Goal: Task Accomplishment & Management: Manage account settings

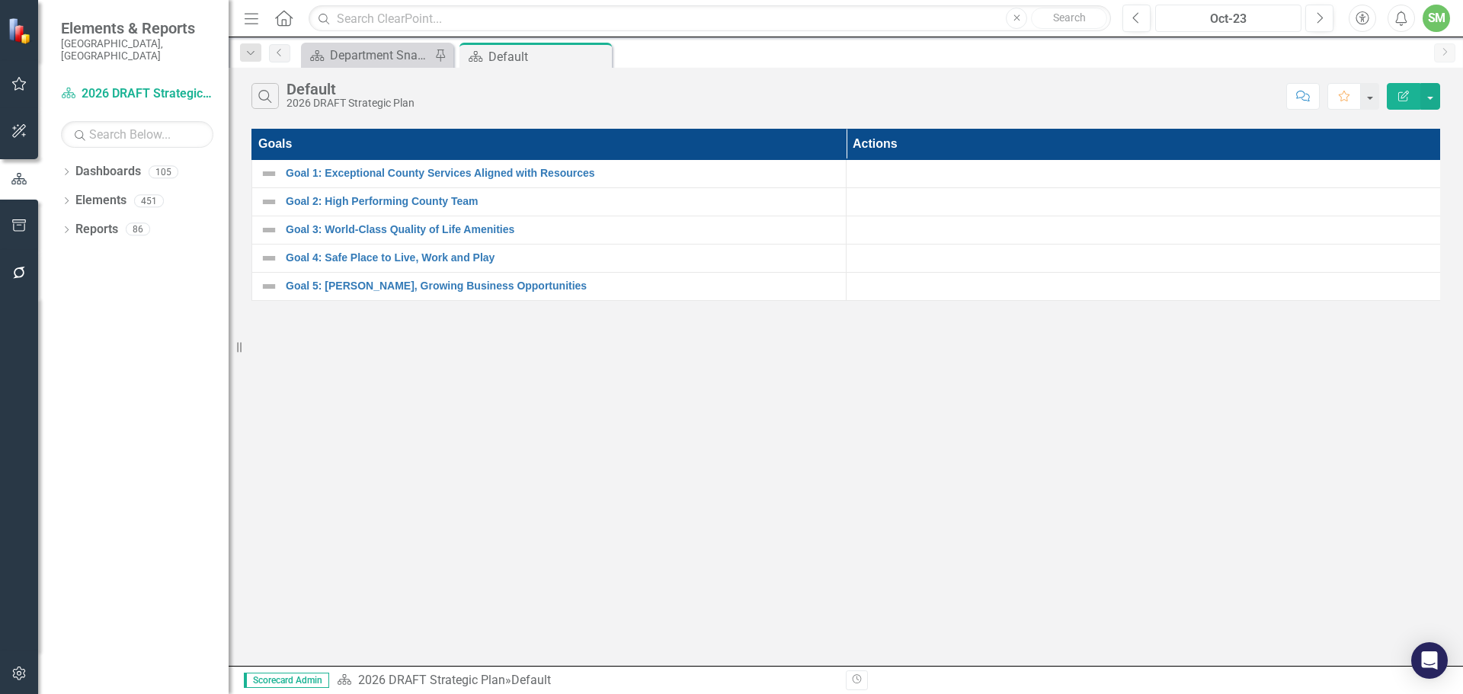
click at [1266, 14] on div "Oct-23" at bounding box center [1228, 19] width 136 height 18
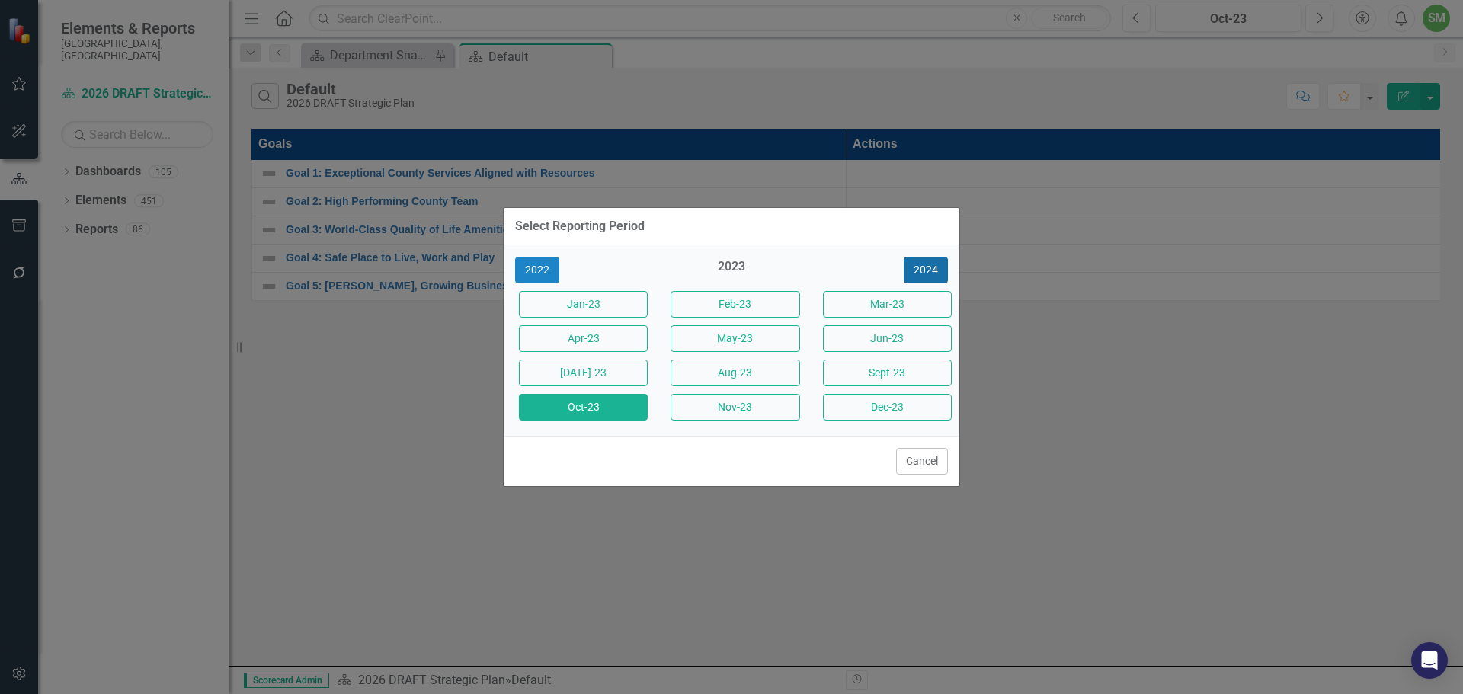
click at [924, 268] on button "2024" at bounding box center [926, 270] width 44 height 27
click at [581, 374] on button "[DATE]-24" at bounding box center [583, 373] width 129 height 27
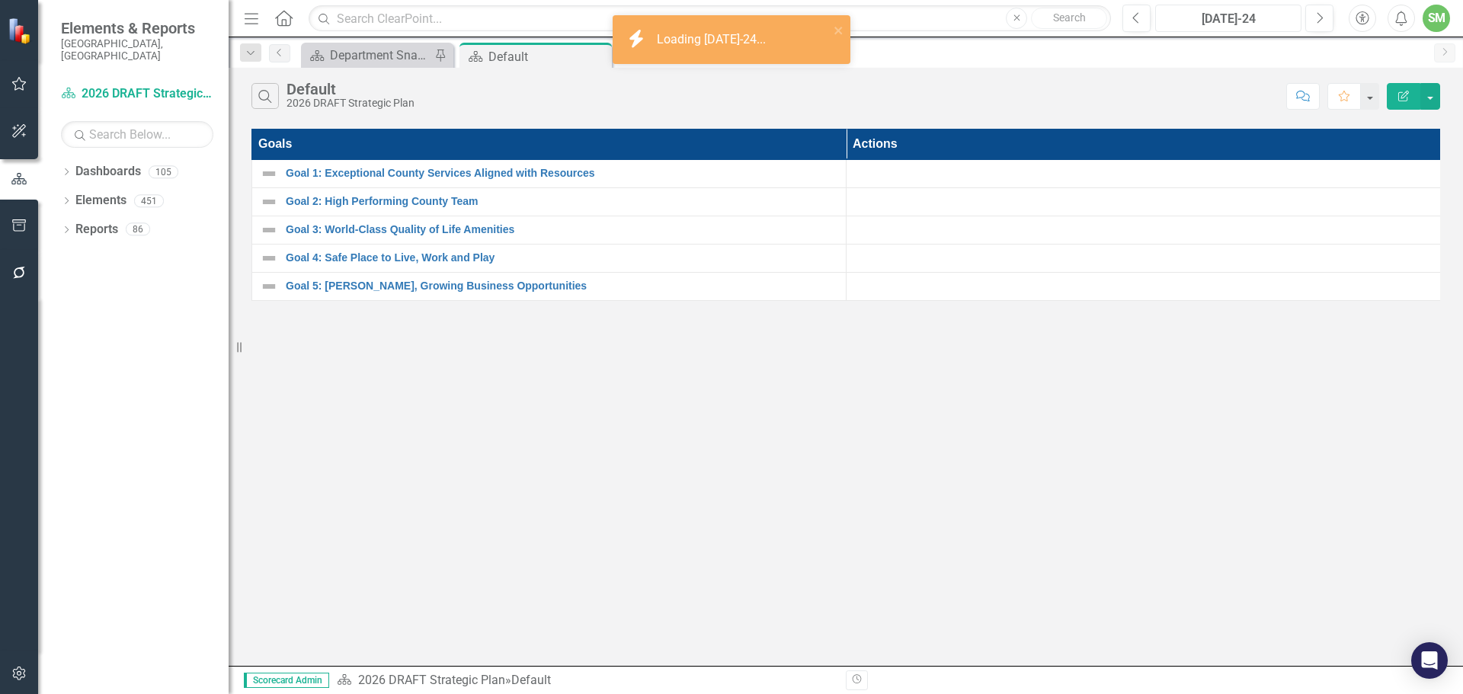
click at [1227, 19] on div "[DATE]-24" at bounding box center [1228, 19] width 136 height 18
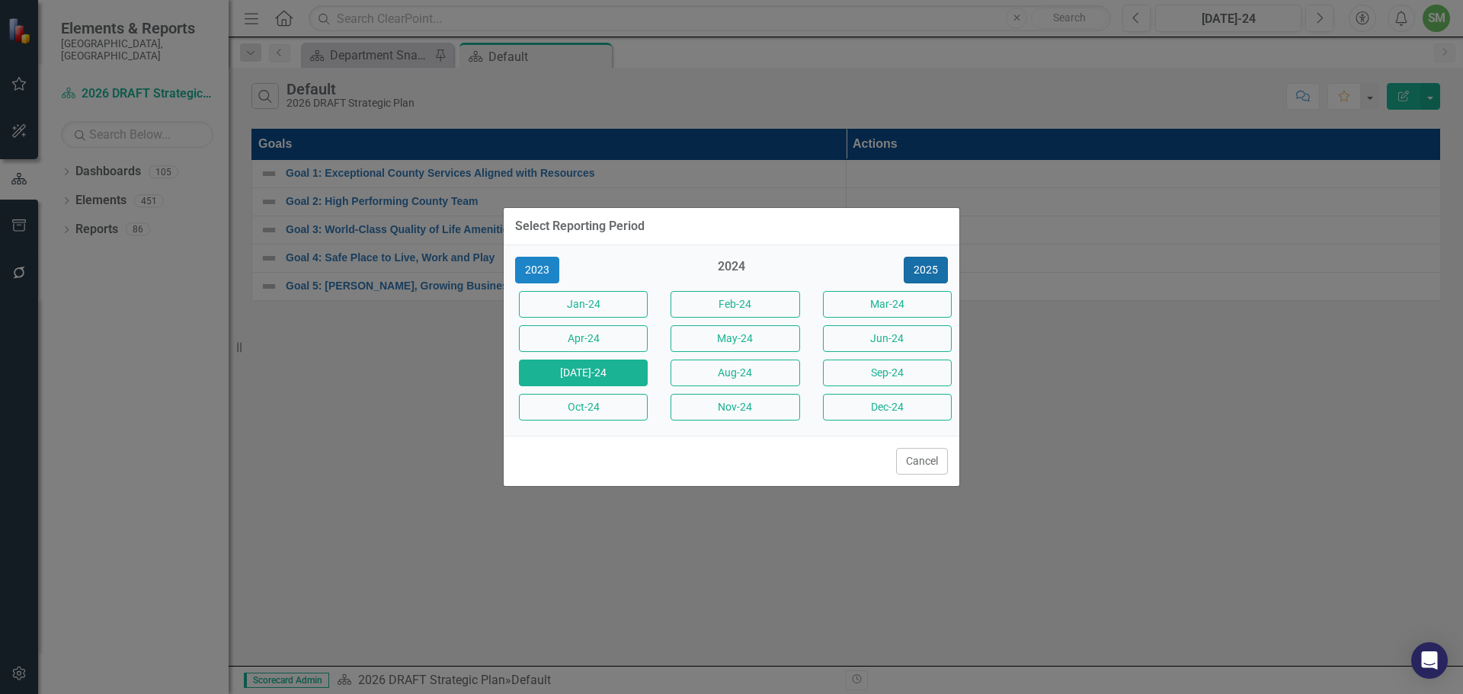
click at [926, 267] on button "2025" at bounding box center [926, 270] width 44 height 27
click at [584, 372] on button "[DATE]-25" at bounding box center [583, 373] width 129 height 27
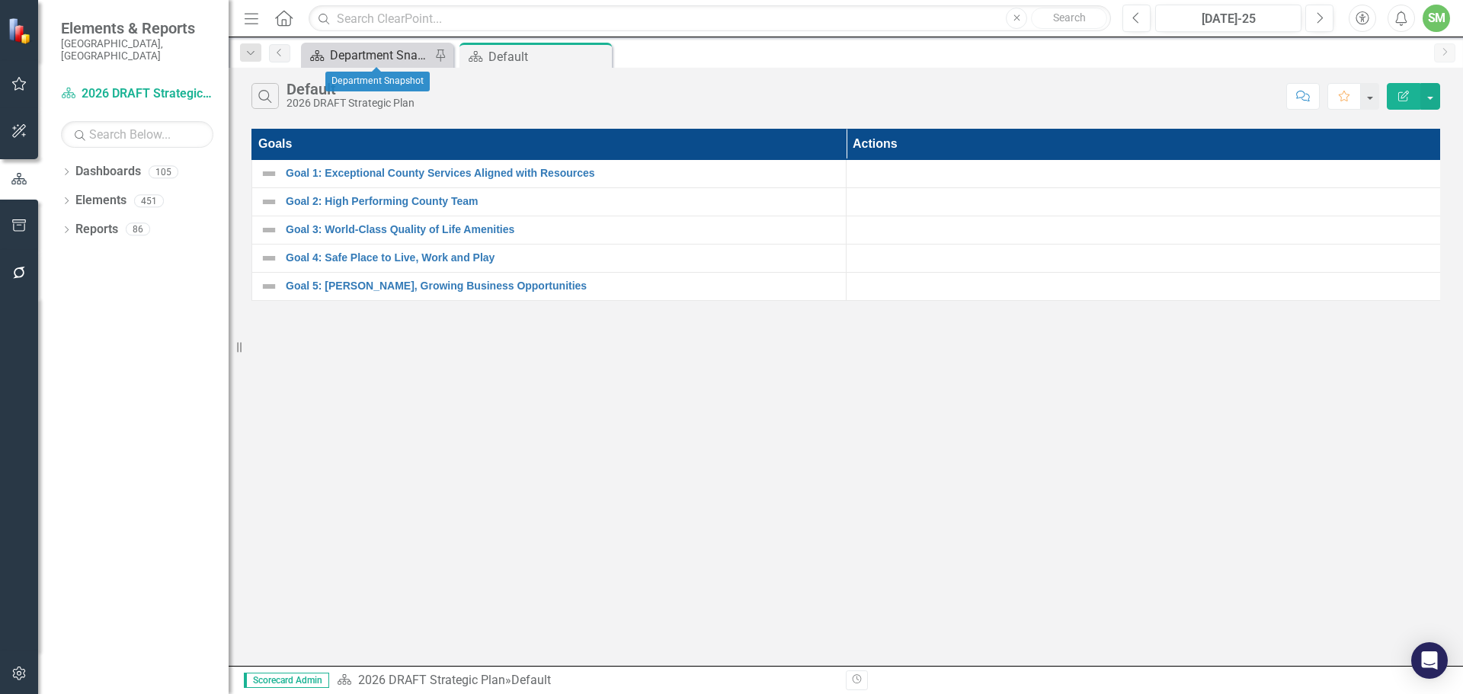
click at [405, 55] on div "Department Snapshot" at bounding box center [380, 55] width 101 height 19
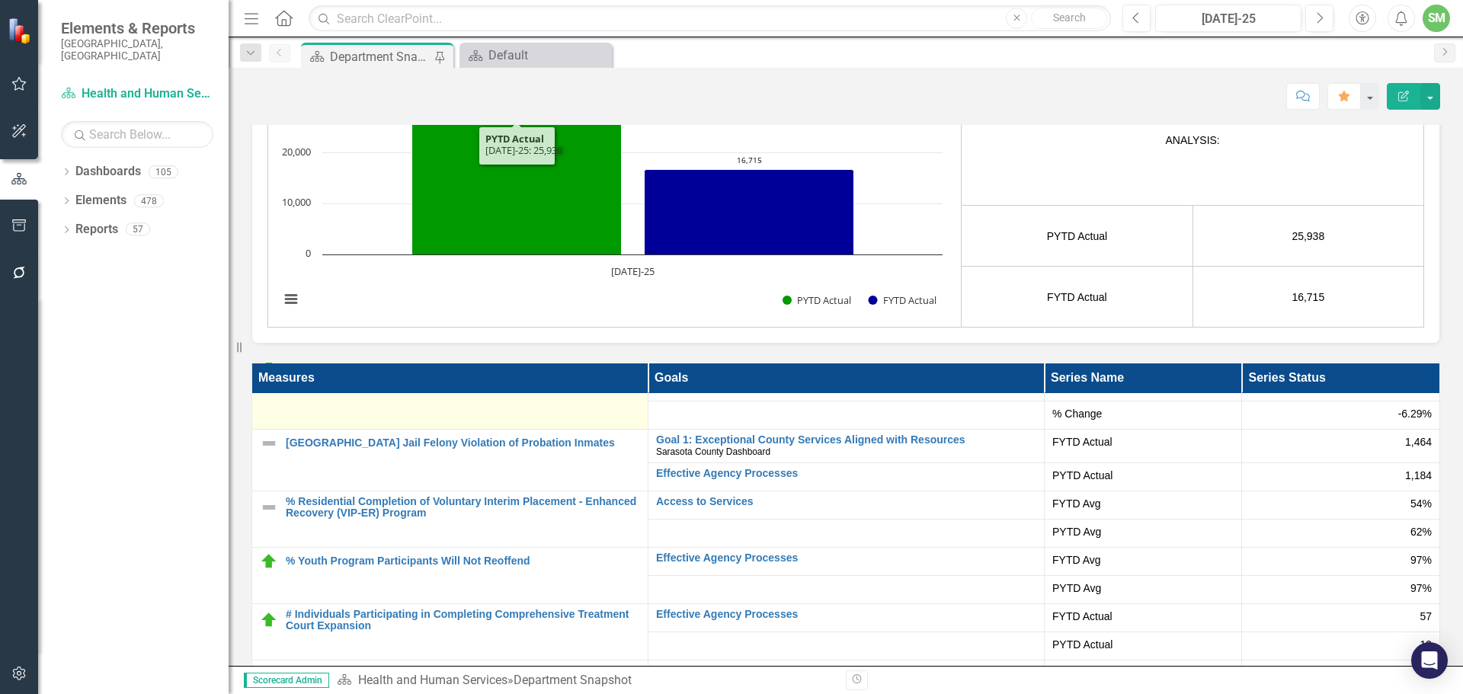
scroll to position [76, 0]
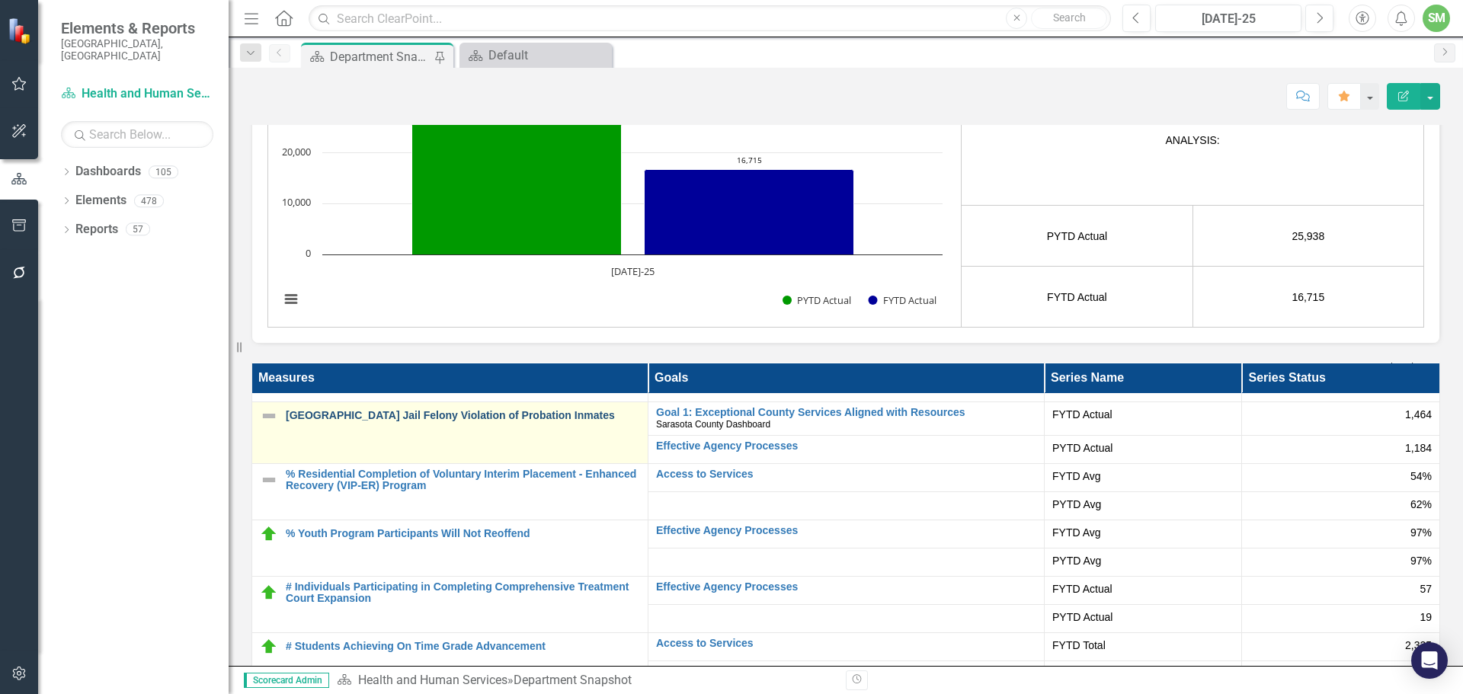
click at [431, 415] on link "[GEOGRAPHIC_DATA] Jail Felony Violation of Probation Inmates" at bounding box center [463, 415] width 354 height 11
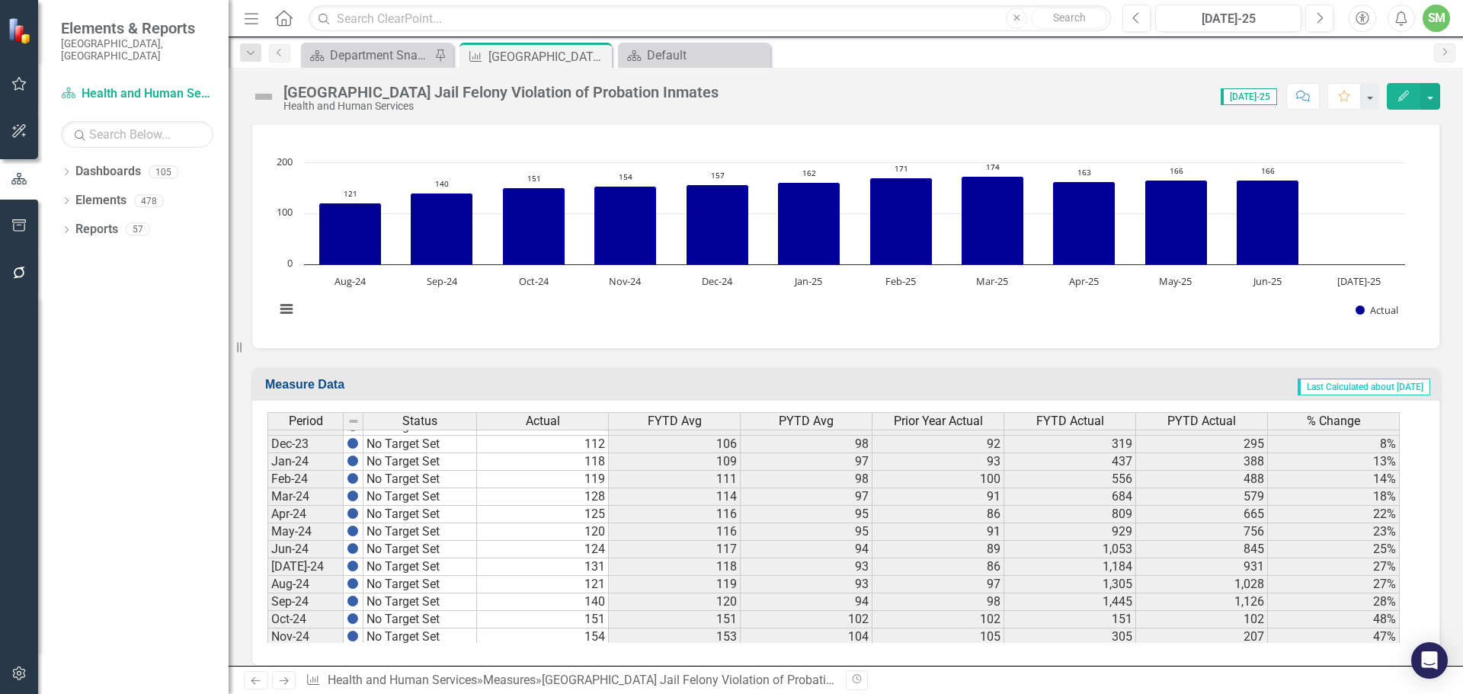
scroll to position [2365, 0]
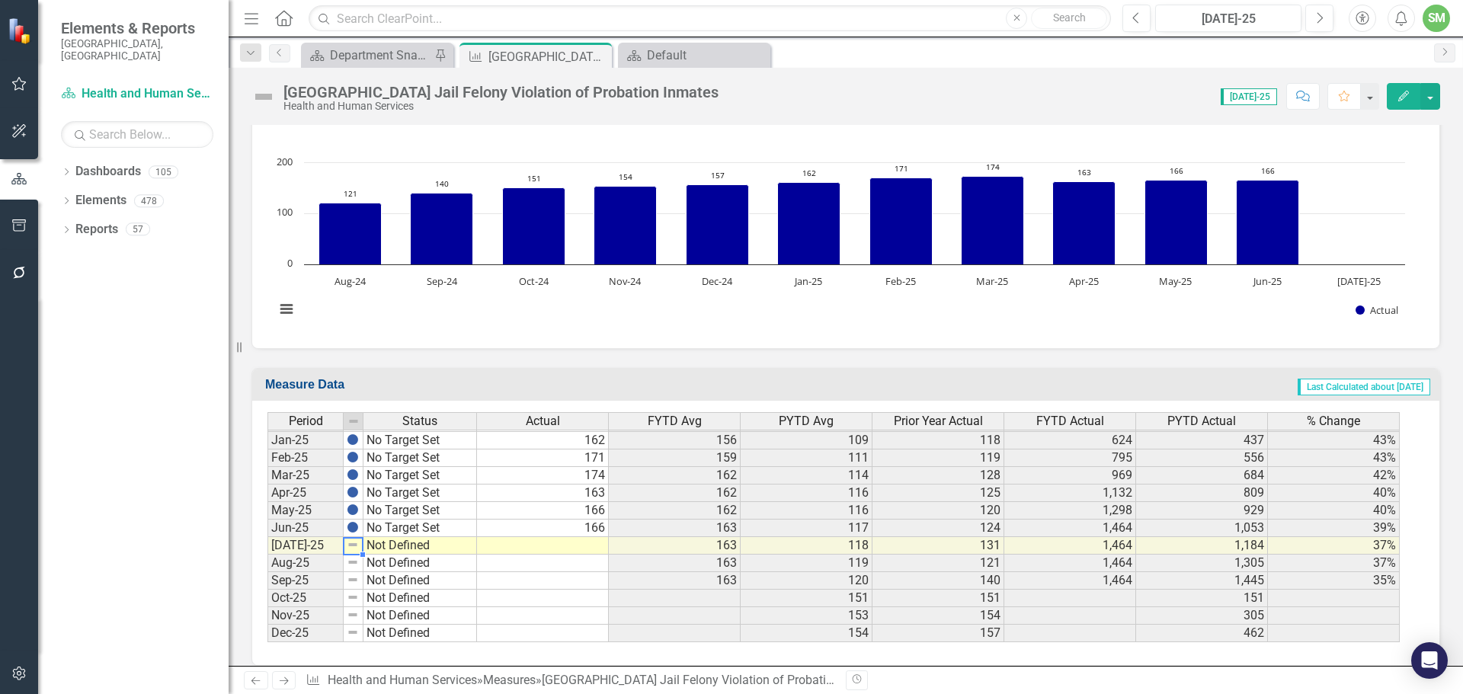
click at [360, 537] on td at bounding box center [354, 546] width 20 height 18
click at [357, 539] on img at bounding box center [353, 545] width 12 height 12
click at [261, 98] on img at bounding box center [263, 97] width 24 height 24
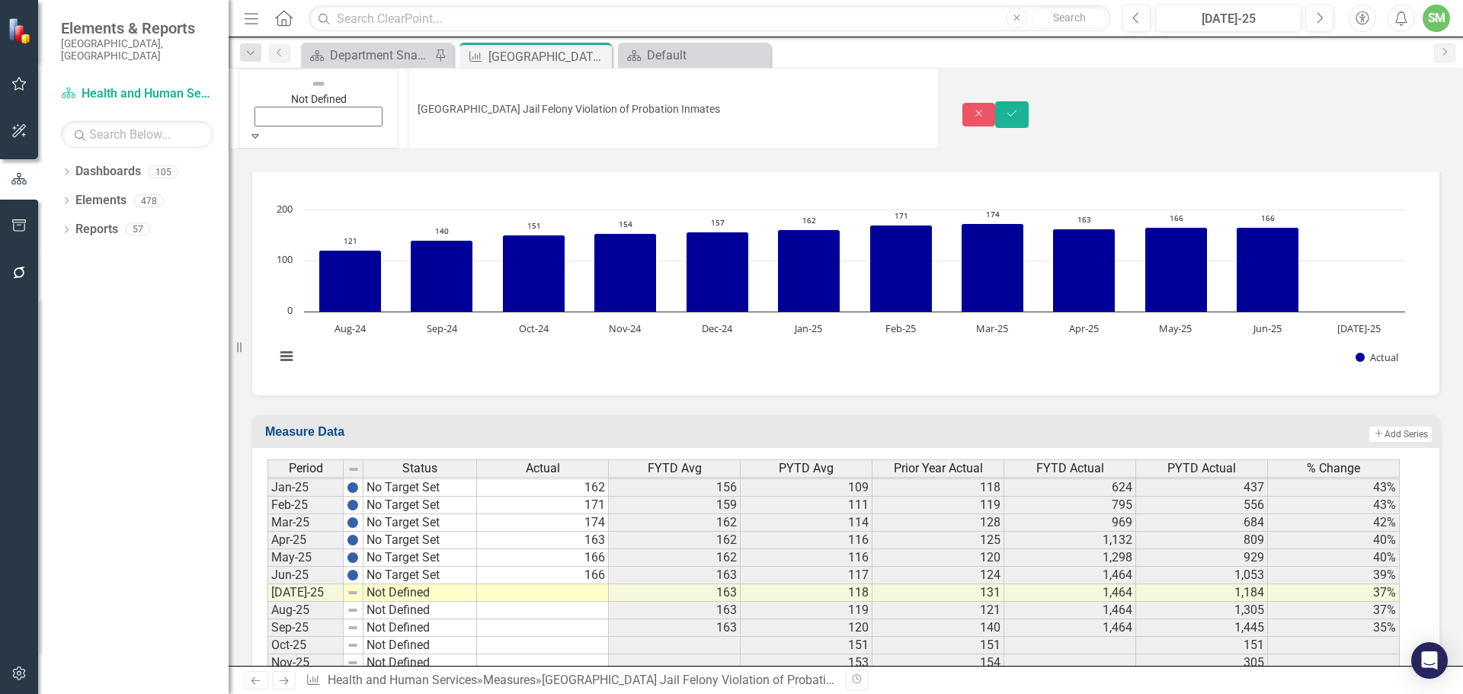
click at [262, 130] on icon "Expand" at bounding box center [255, 135] width 14 height 11
click at [537, 584] on td at bounding box center [543, 593] width 132 height 18
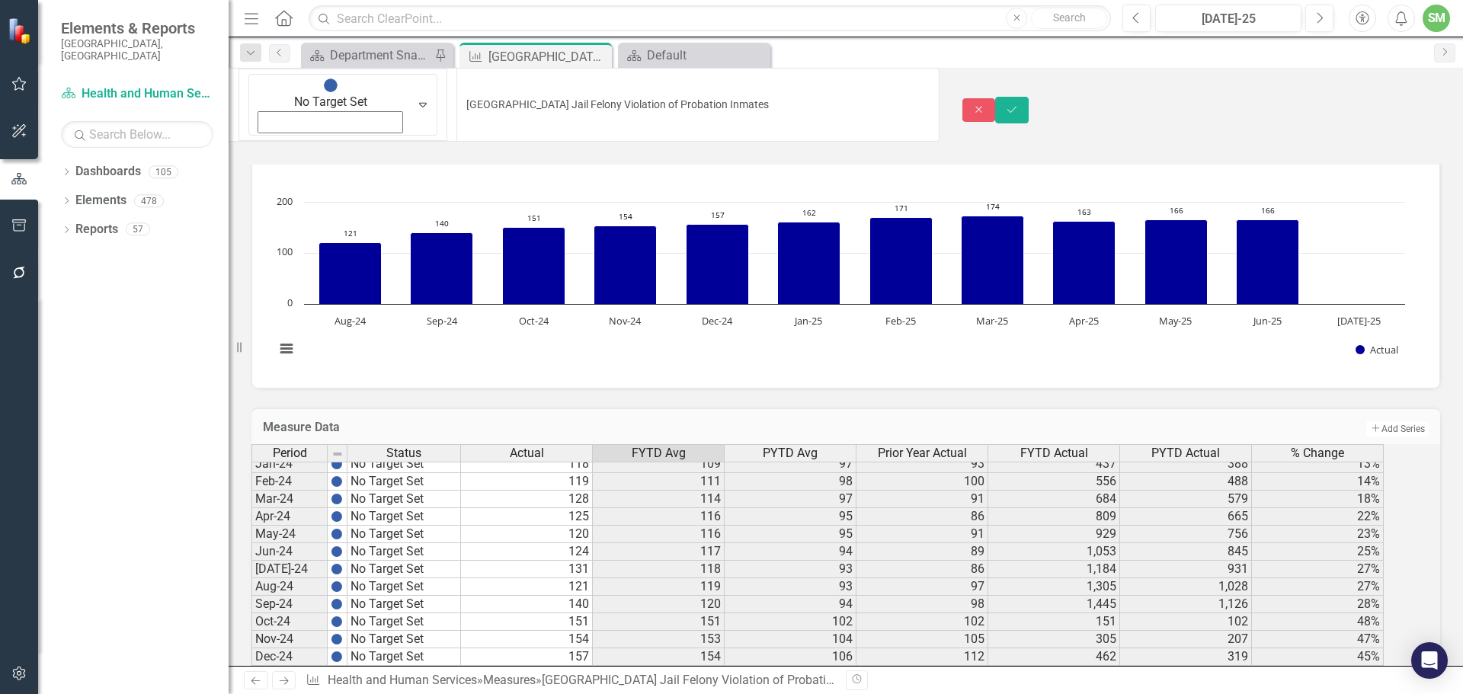
scroll to position [0, 0]
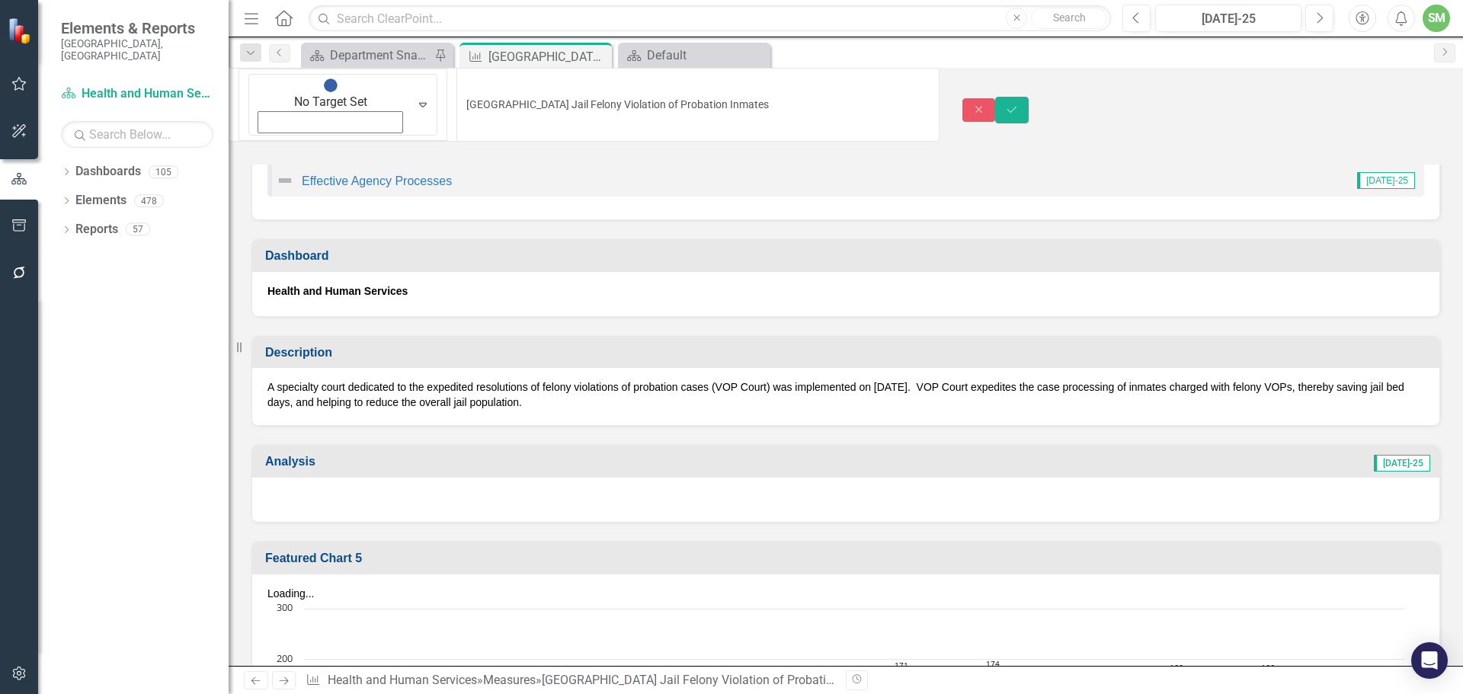
type textarea "141"
click at [370, 478] on div at bounding box center [845, 500] width 1187 height 44
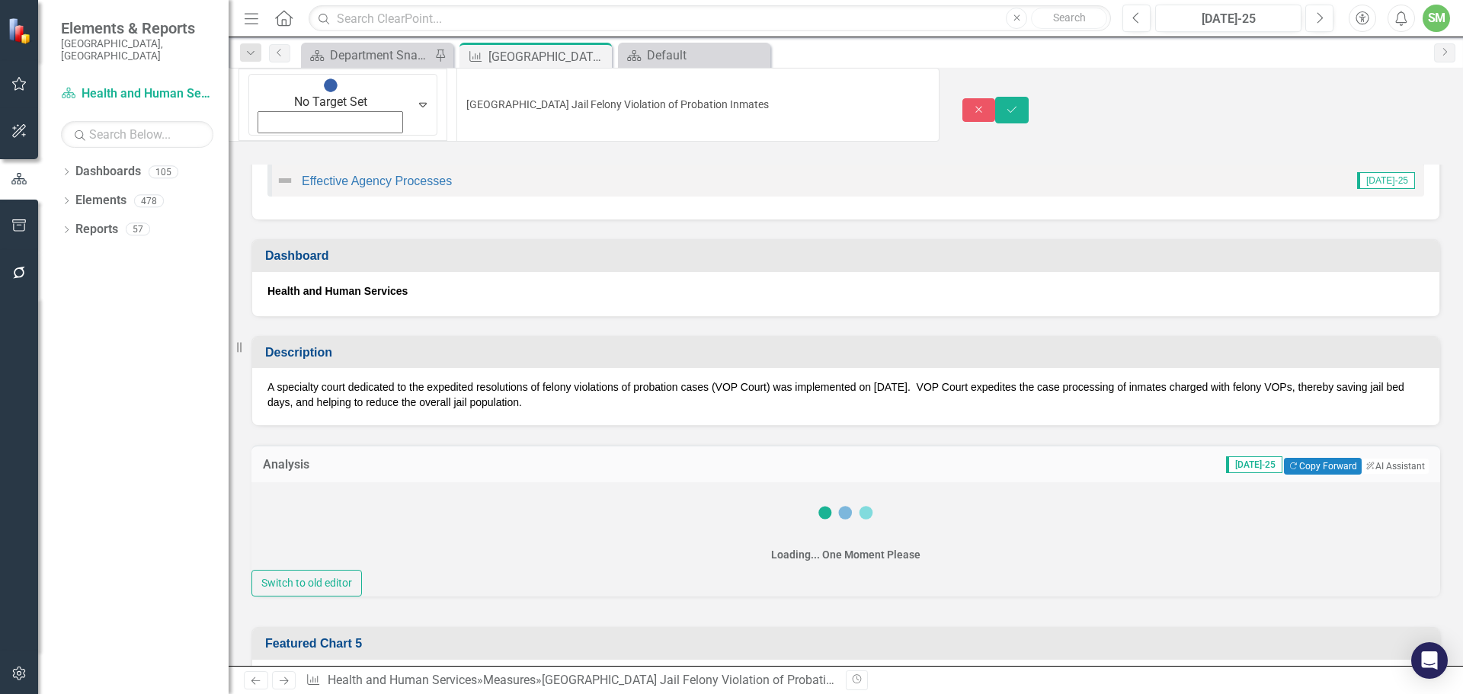
click at [291, 482] on div "Loading... One Moment Please" at bounding box center [845, 526] width 1189 height 88
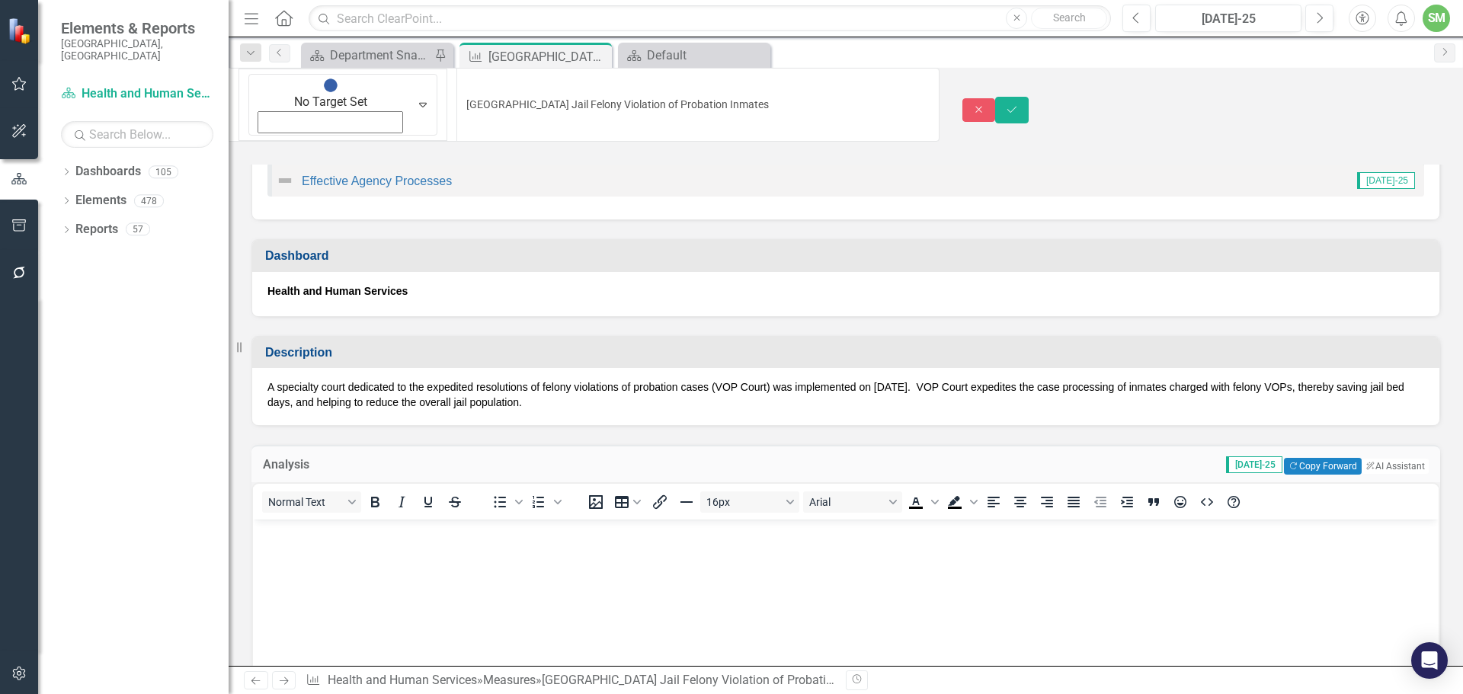
click at [299, 487] on div "Normal Text" at bounding box center [365, 502] width 225 height 30
click at [283, 544] on body "Rich Text Area. Press ALT-0 for help." at bounding box center [845, 633] width 1185 height 229
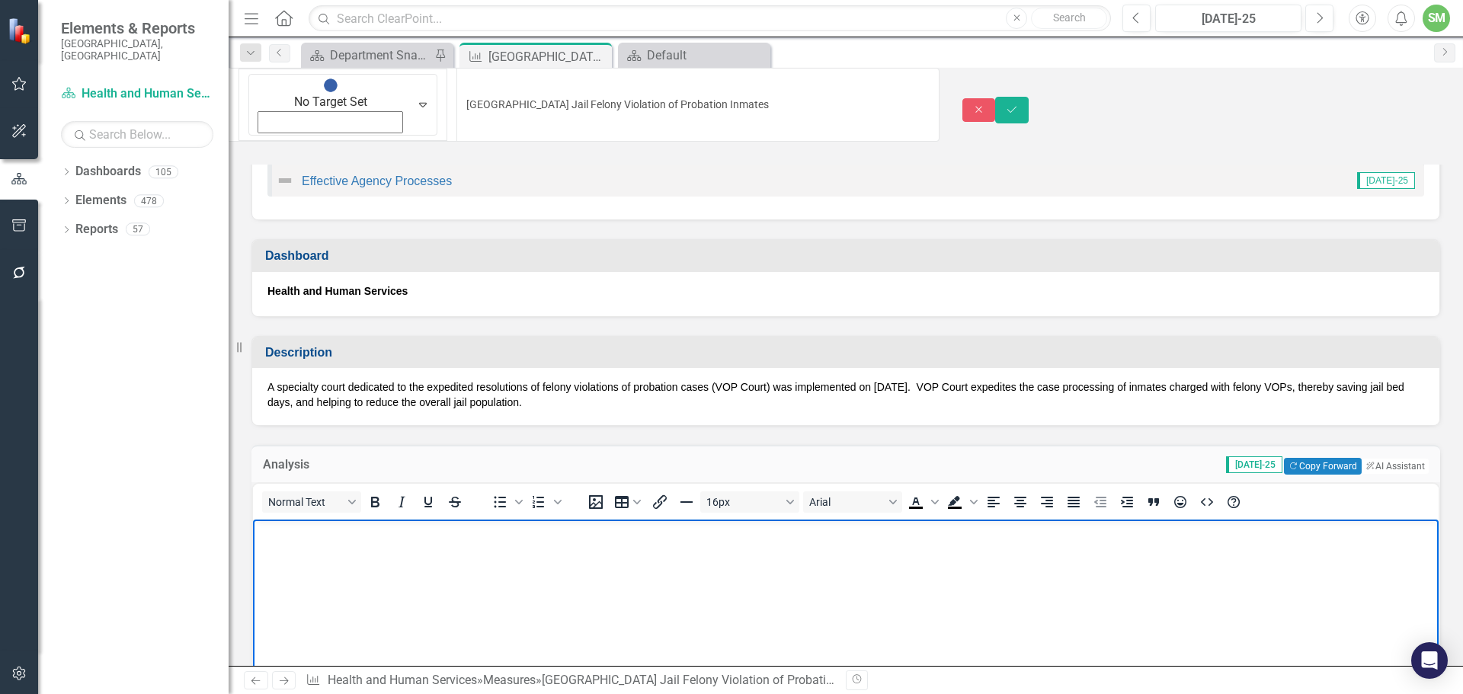
click at [274, 535] on p "Rich Text Area. Press ALT-0 for help." at bounding box center [846, 532] width 1178 height 18
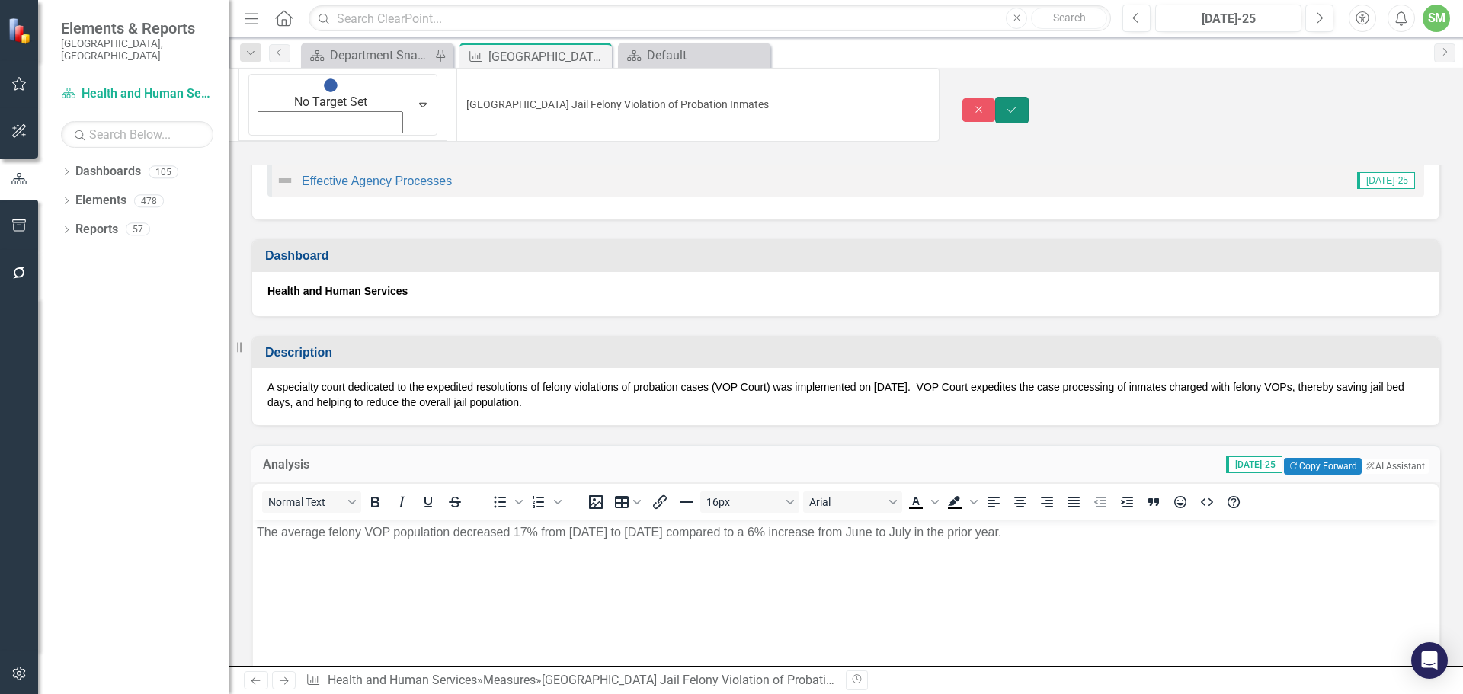
drag, startPoint x: 1420, startPoint y: 85, endPoint x: 1408, endPoint y: 94, distance: 15.2
click at [1019, 104] on icon "Save" at bounding box center [1012, 109] width 14 height 11
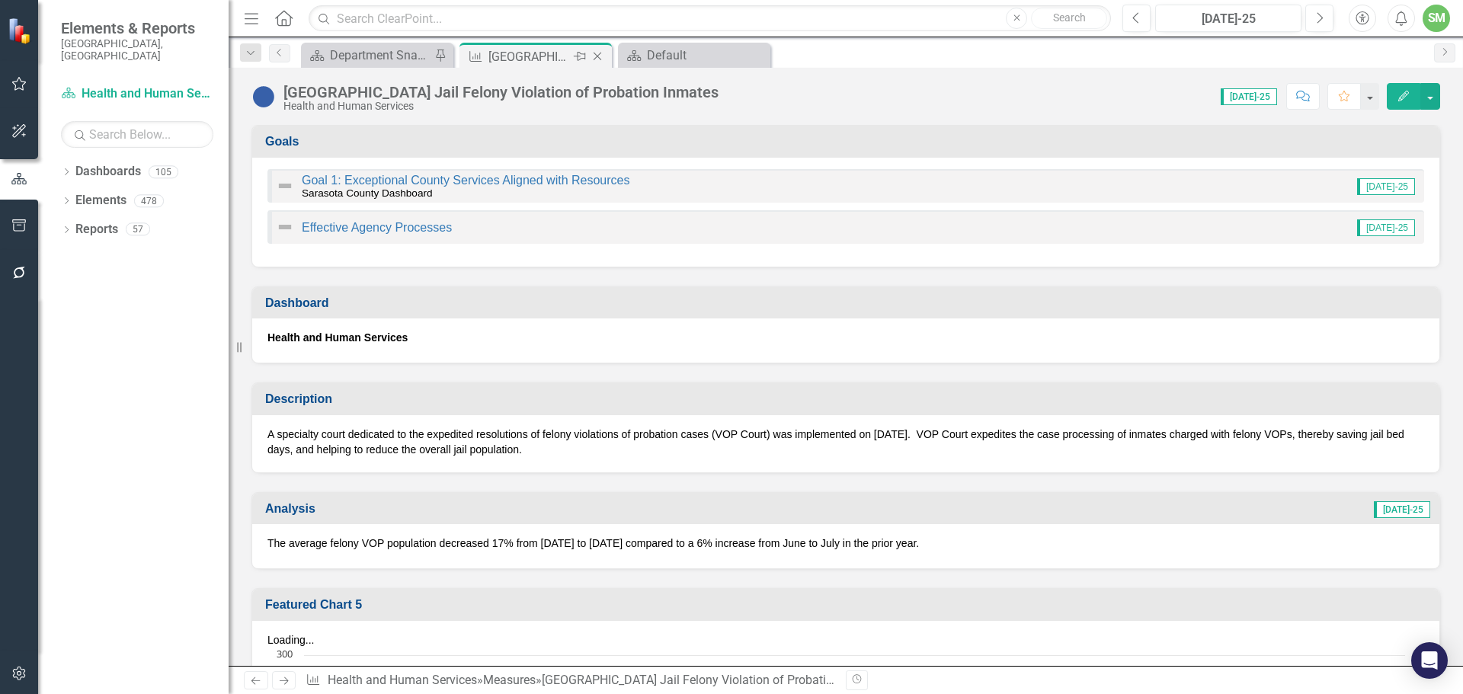
click at [599, 56] on icon "Close" at bounding box center [597, 56] width 15 height 12
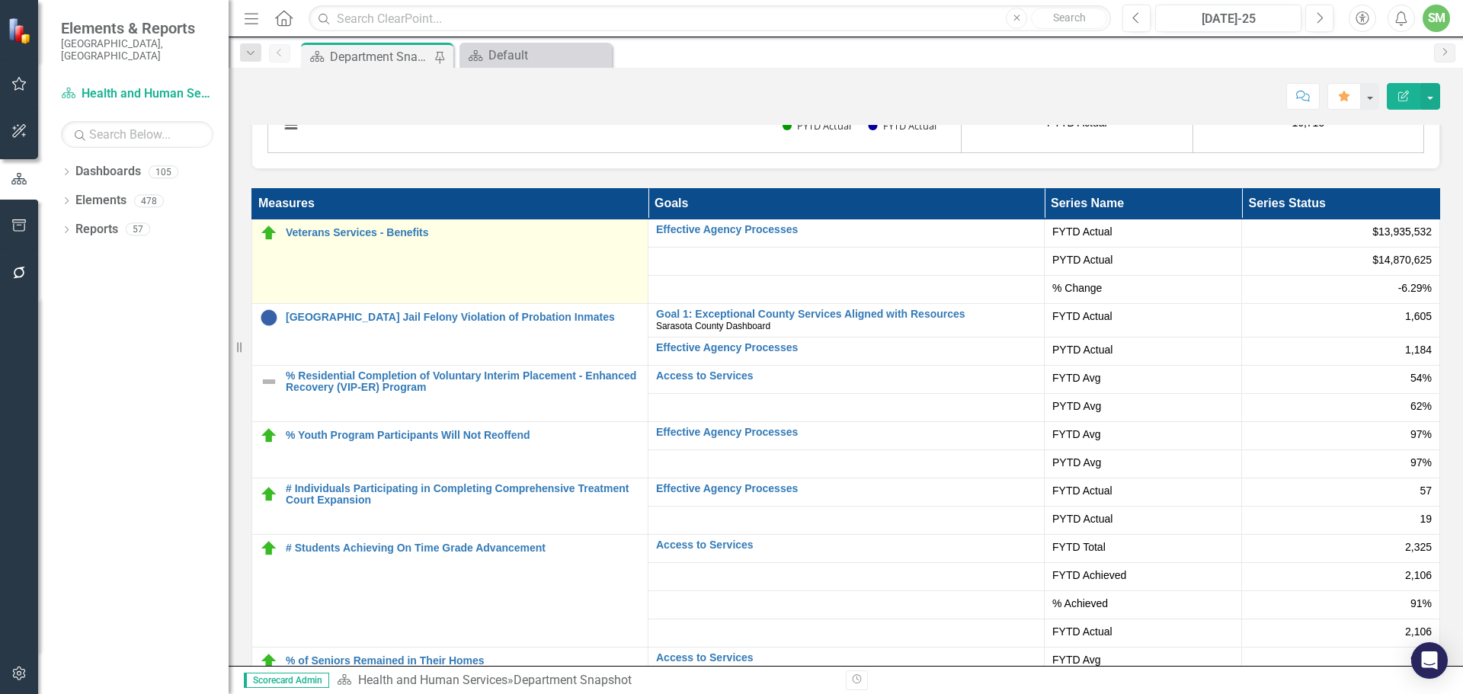
scroll to position [3348, 0]
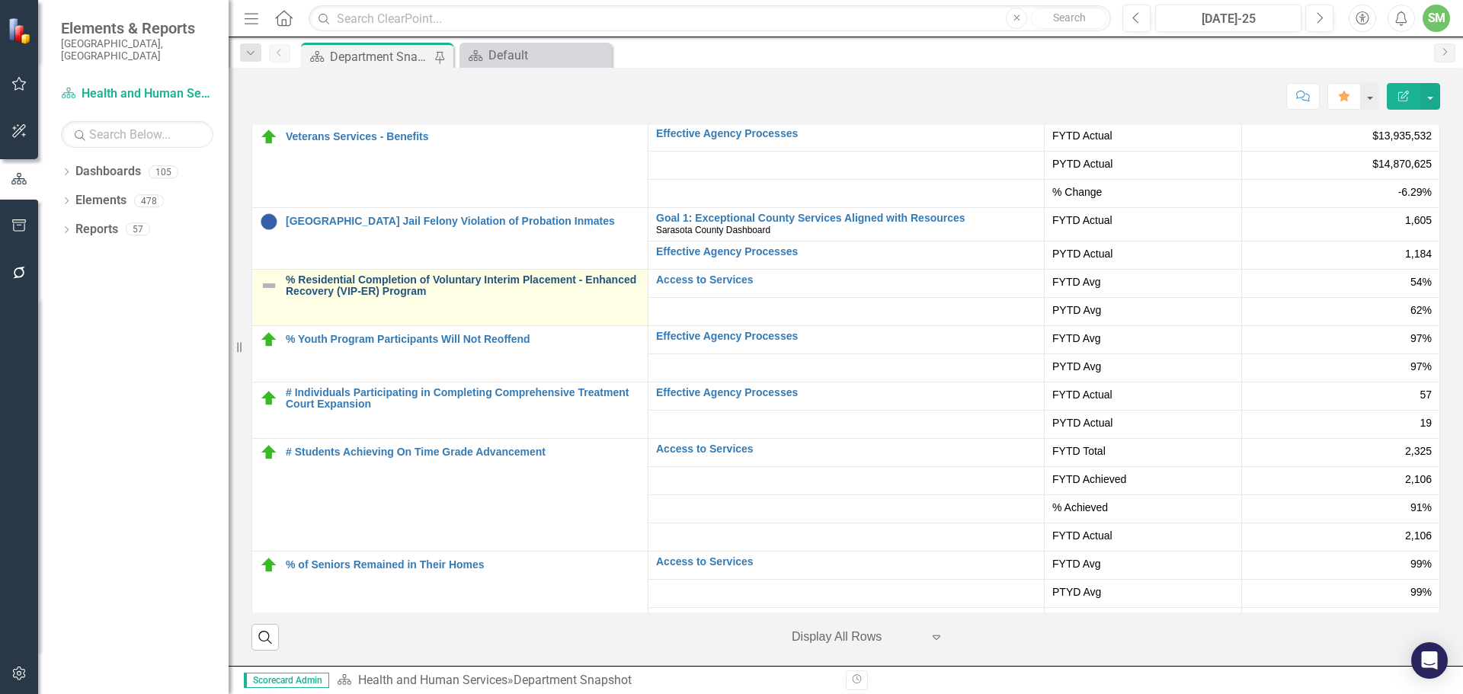
click at [341, 290] on link "% Residential Completion of Voluntary Interim Placement - Enhanced Recovery (VI…" at bounding box center [463, 286] width 354 height 24
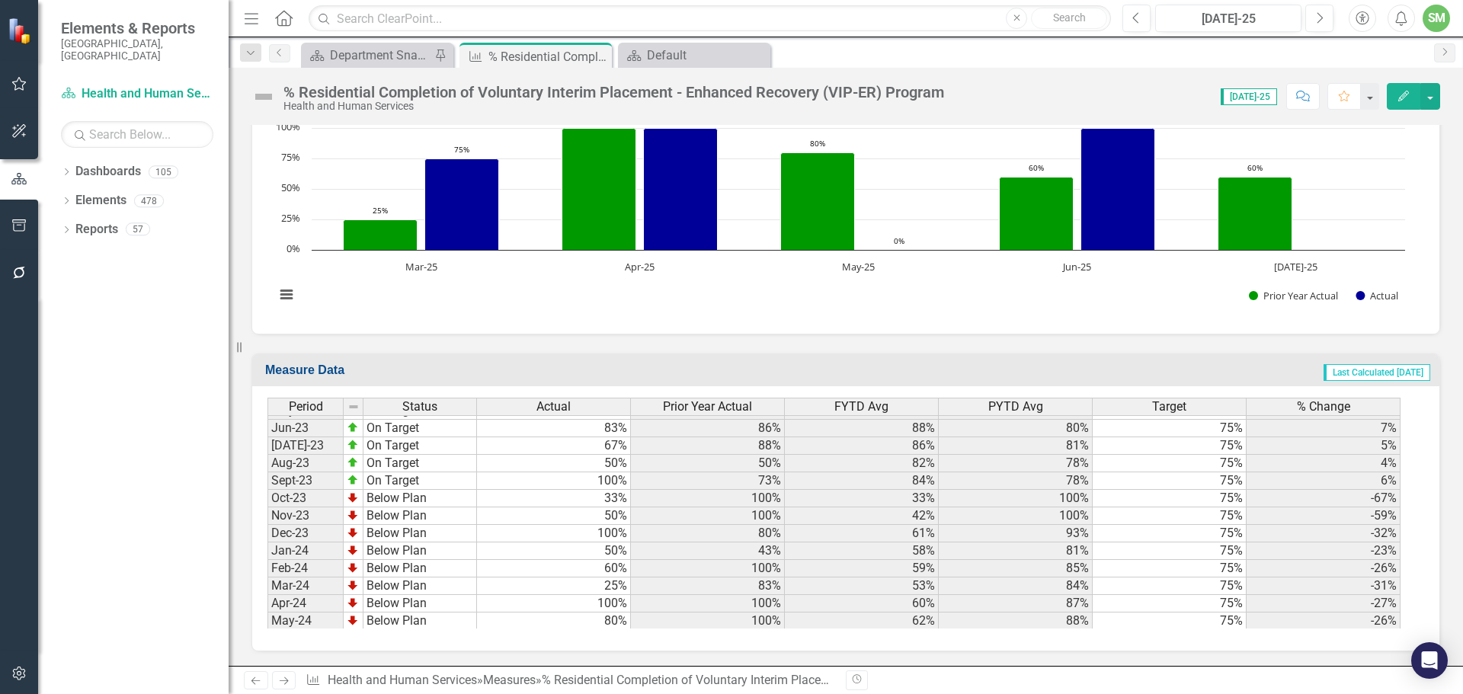
scroll to position [2133, 0]
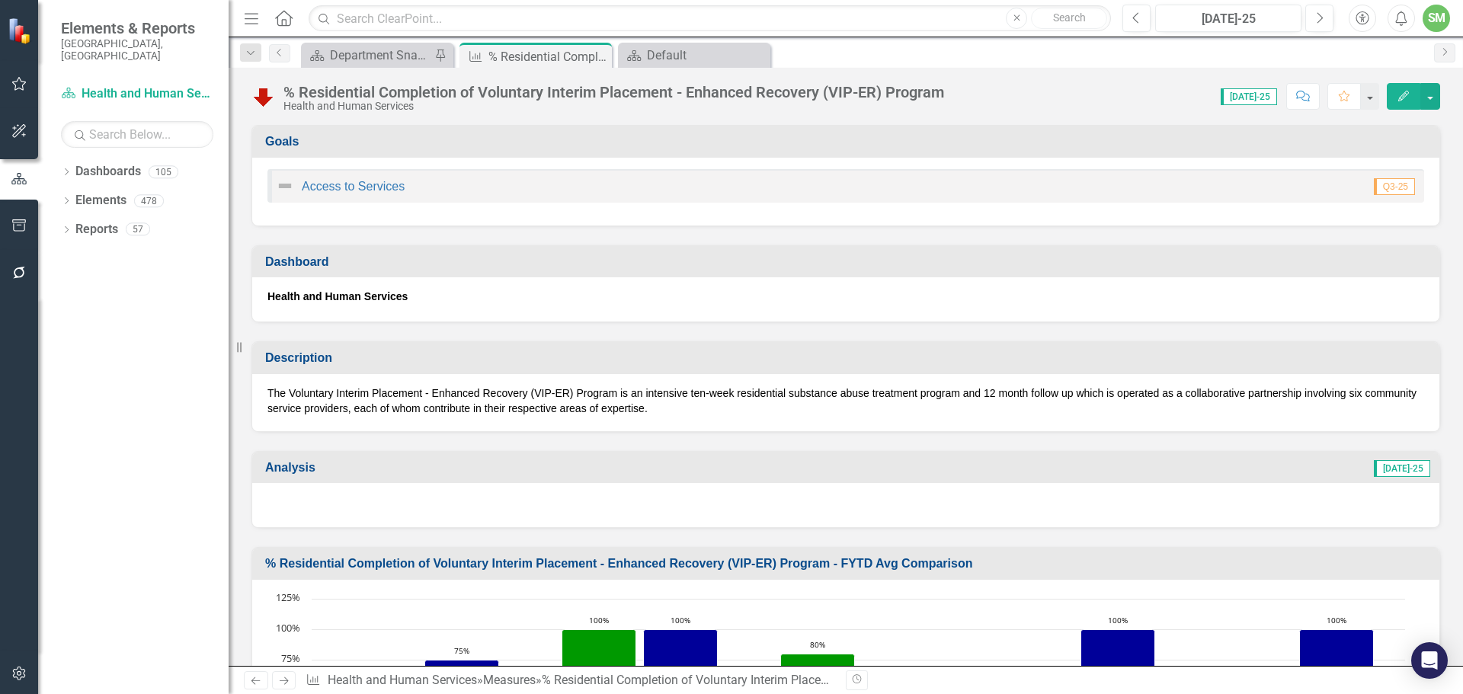
scroll to position [2060, 0]
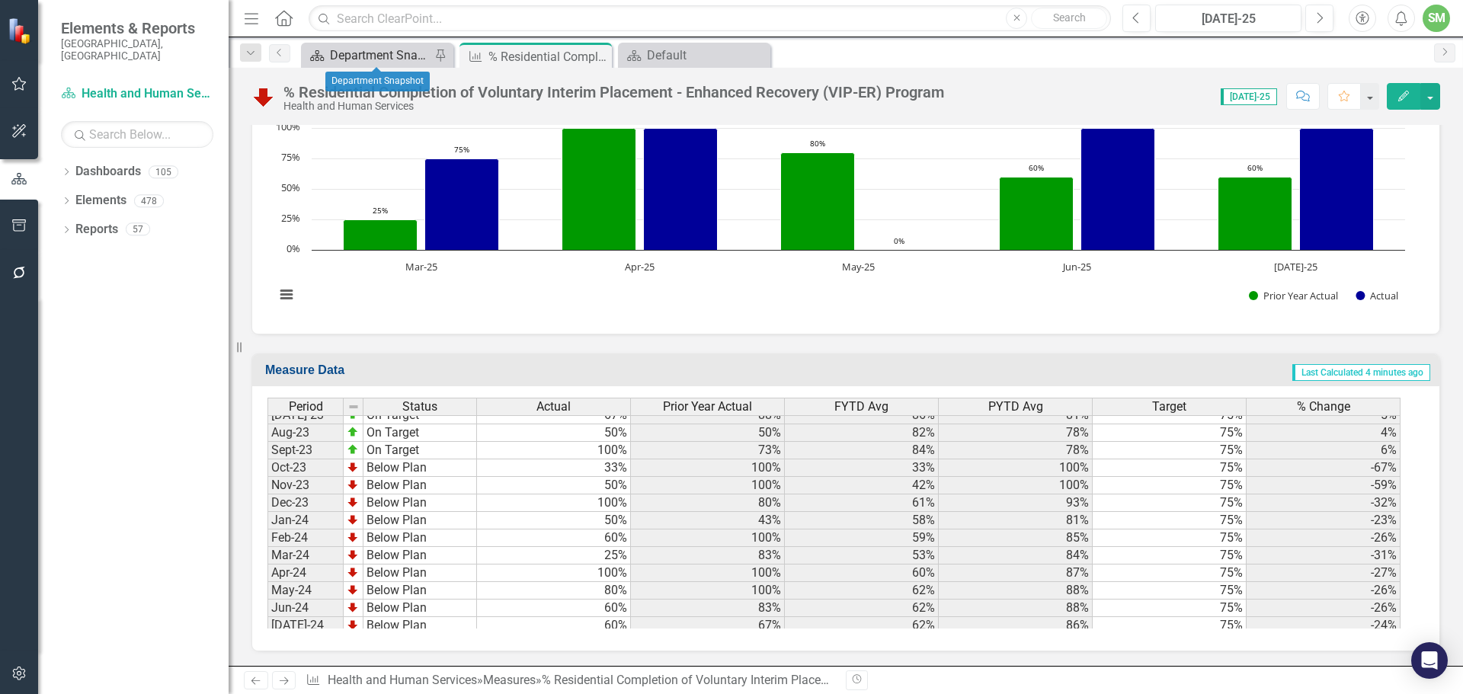
click at [344, 55] on div "Department Snapshot" at bounding box center [380, 55] width 101 height 19
